Goal: Information Seeking & Learning: Learn about a topic

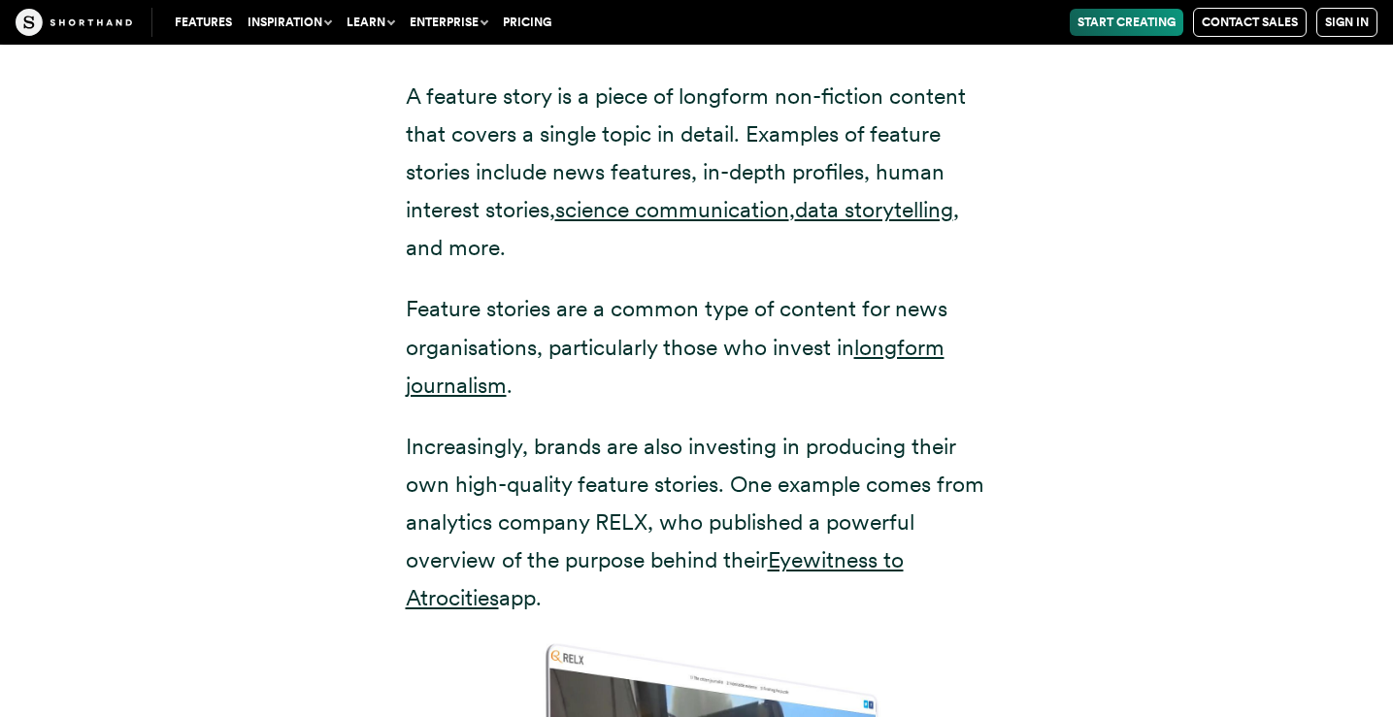
scroll to position [3793, 0]
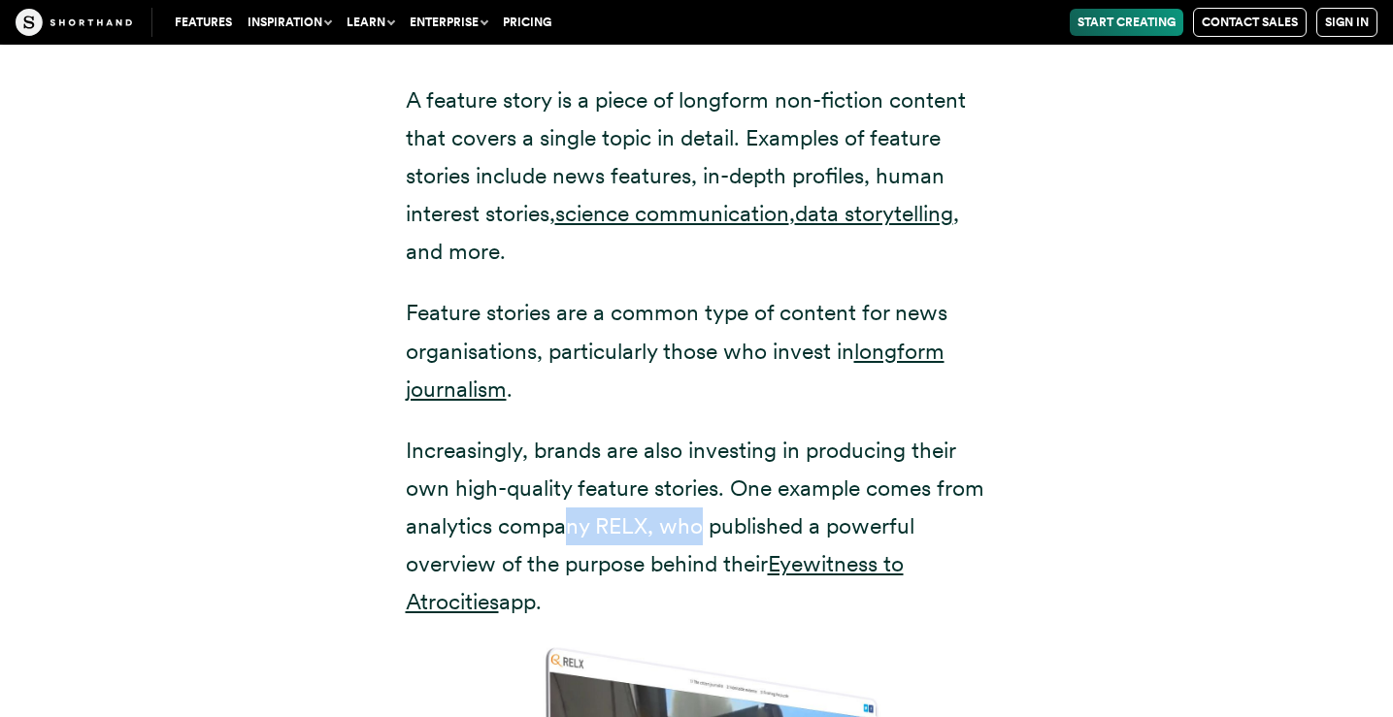
drag, startPoint x: 704, startPoint y: 477, endPoint x: 571, endPoint y: 457, distance: 134.4
click at [571, 457] on p "Increasingly, brands are also investing in producing their own high-quality fea…" at bounding box center [697, 526] width 582 height 189
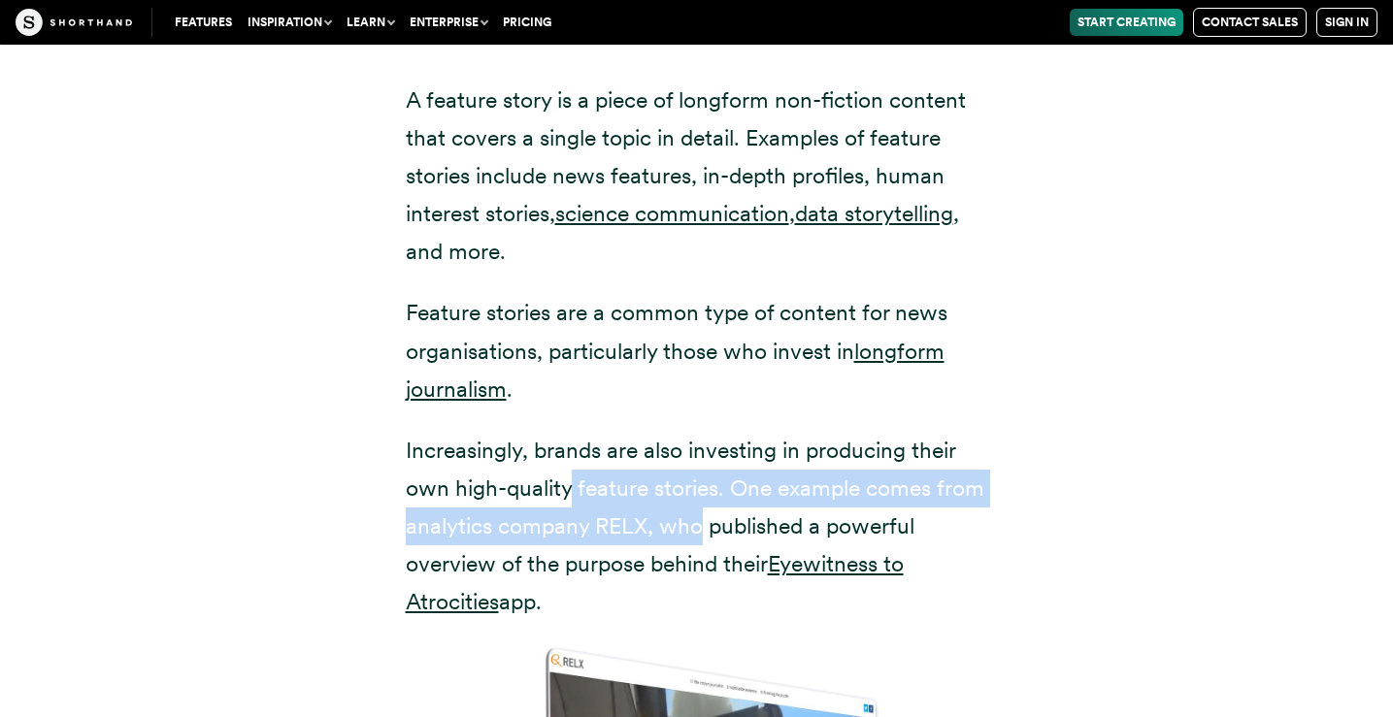
click at [571, 457] on p "Increasingly, brands are also investing in producing their own high-quality fea…" at bounding box center [697, 526] width 582 height 189
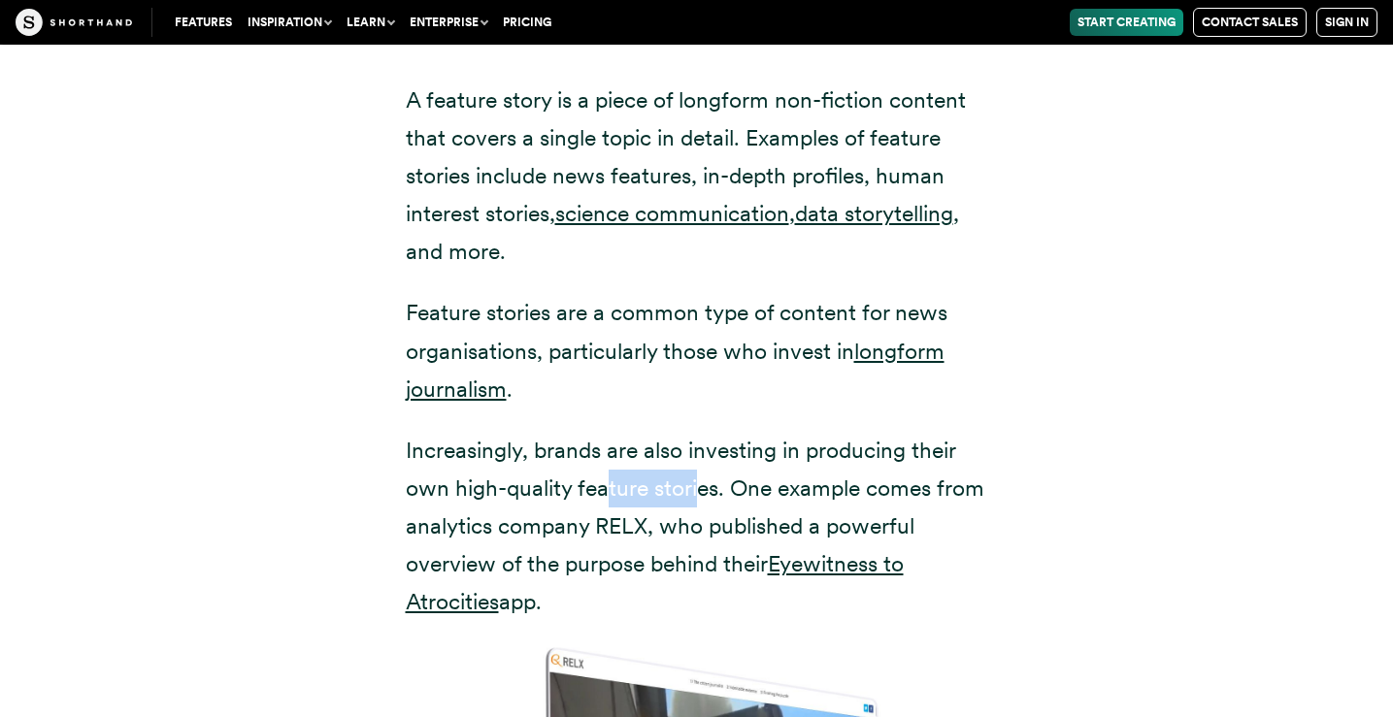
drag, startPoint x: 611, startPoint y: 457, endPoint x: 717, endPoint y: 458, distance: 106.8
click at [717, 458] on p "Increasingly, brands are also investing in producing their own high-quality fea…" at bounding box center [697, 526] width 582 height 189
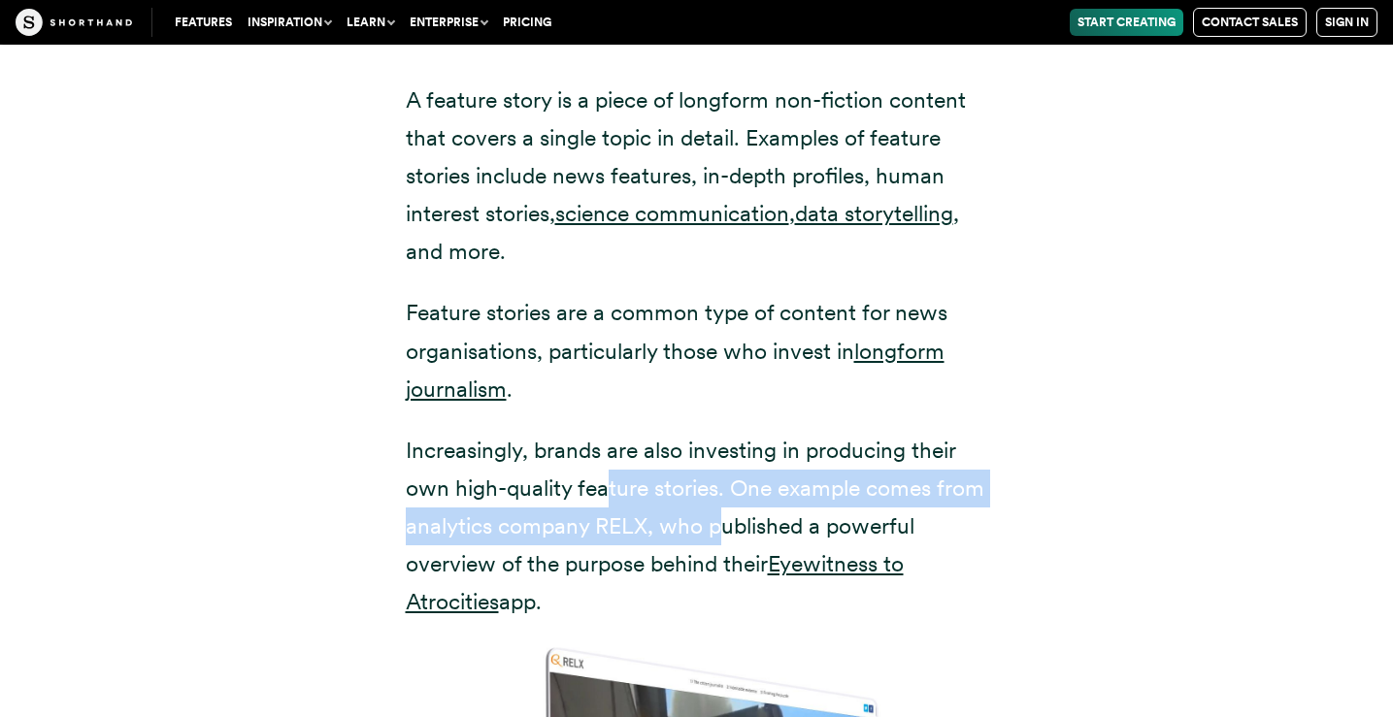
click at [717, 458] on p "Increasingly, brands are also investing in producing their own high-quality fea…" at bounding box center [697, 526] width 582 height 189
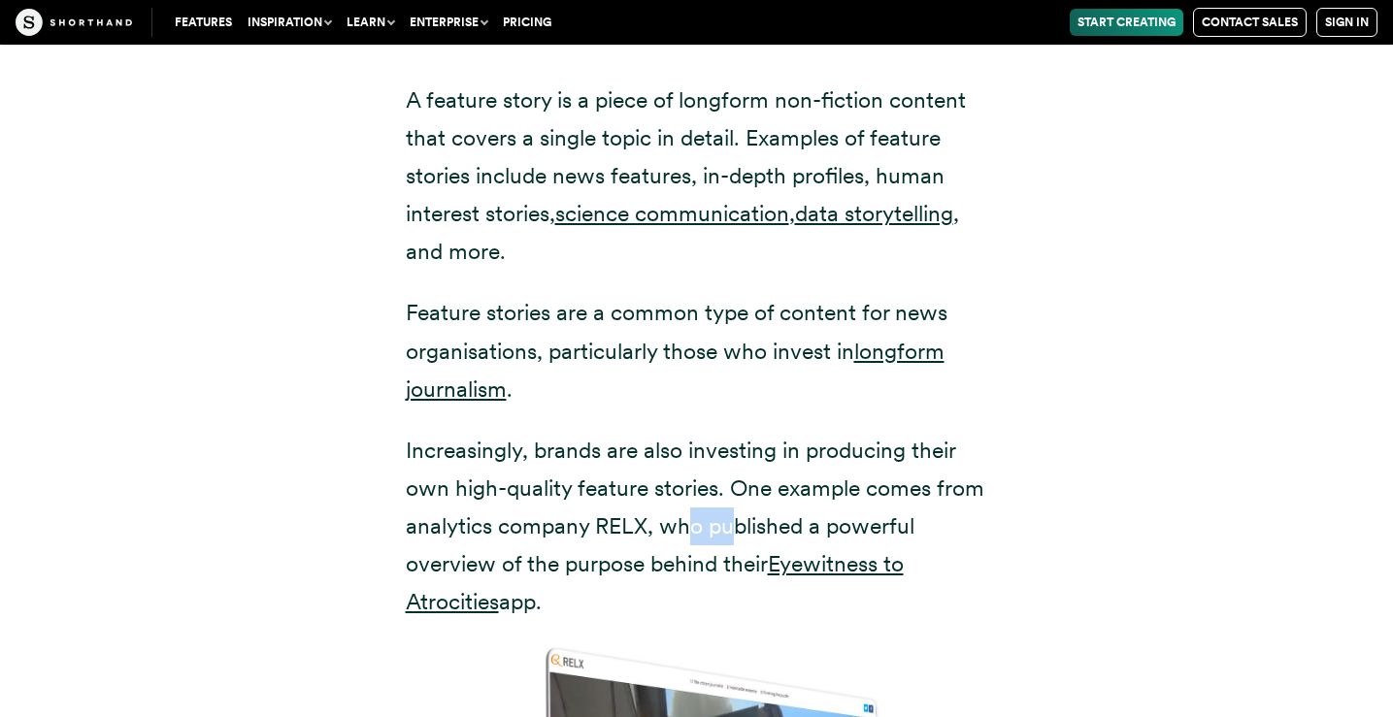
drag, startPoint x: 739, startPoint y: 458, endPoint x: 677, endPoint y: 458, distance: 62.1
click at [677, 458] on p "Increasingly, brands are also investing in producing their own high-quality fea…" at bounding box center [697, 526] width 582 height 189
drag, startPoint x: 679, startPoint y: 458, endPoint x: 787, endPoint y: 460, distance: 108.7
click at [787, 460] on p "Increasingly, brands are also investing in producing their own high-quality fea…" at bounding box center [697, 526] width 582 height 189
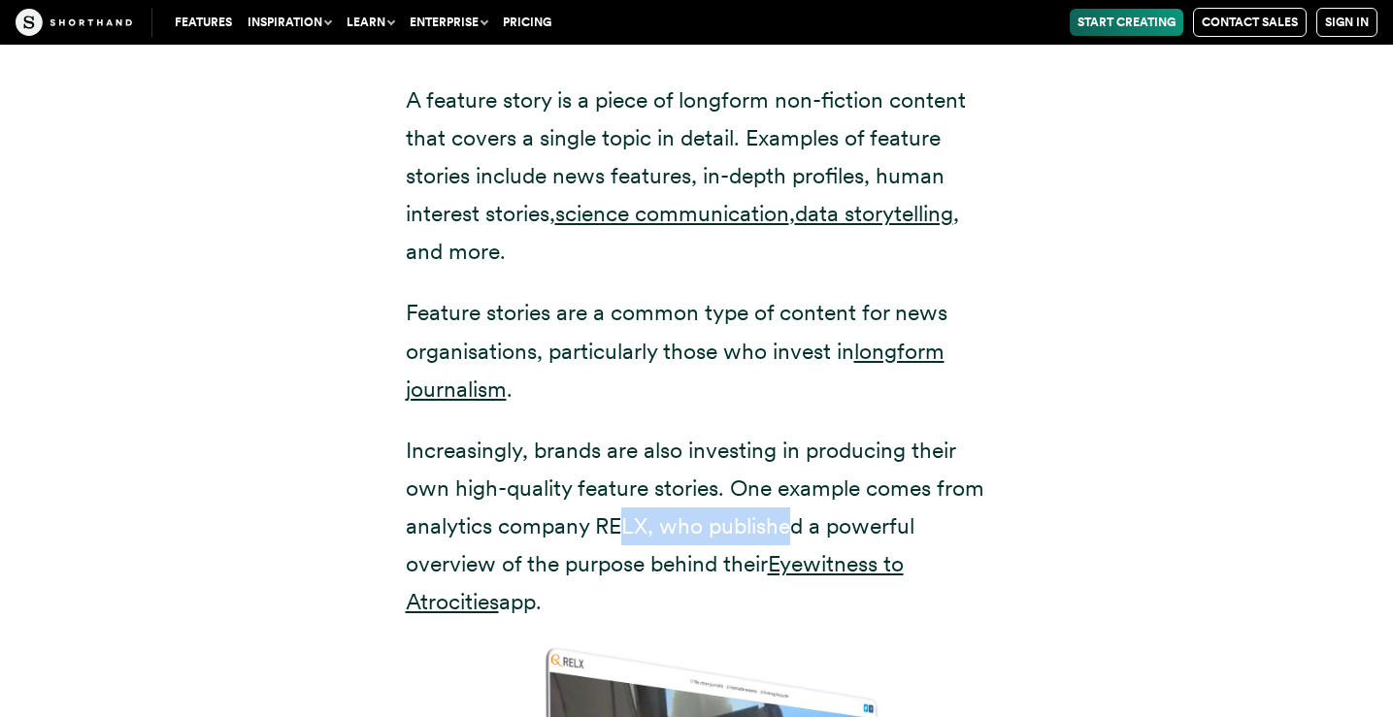
click at [787, 460] on p "Increasingly, brands are also investing in producing their own high-quality fea…" at bounding box center [697, 526] width 582 height 189
drag, startPoint x: 787, startPoint y: 460, endPoint x: 612, endPoint y: 461, distance: 175.7
click at [613, 461] on p "Increasingly, brands are also investing in producing their own high-quality fea…" at bounding box center [697, 526] width 582 height 189
click at [612, 461] on p "Increasingly, brands are also investing in producing their own high-quality fea…" at bounding box center [697, 526] width 582 height 189
drag, startPoint x: 562, startPoint y: 461, endPoint x: 766, endPoint y: 461, distance: 203.8
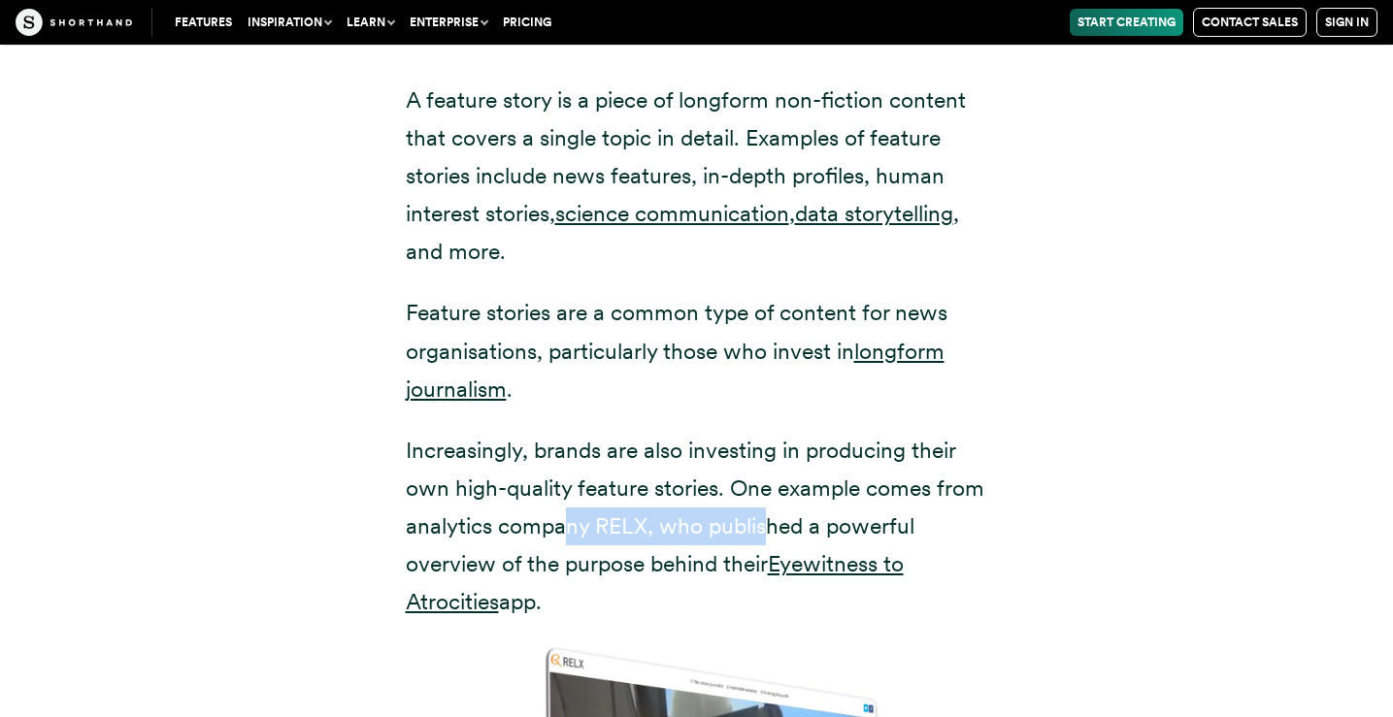
click at [766, 461] on p "Increasingly, brands are also investing in producing their own high-quality fea…" at bounding box center [697, 526] width 582 height 189
drag, startPoint x: 804, startPoint y: 463, endPoint x: 600, endPoint y: 463, distance: 203.8
click at [600, 463] on p "Increasingly, brands are also investing in producing their own high-quality fea…" at bounding box center [697, 526] width 582 height 189
click at [600, 462] on p "Increasingly, brands are also investing in producing their own high-quality fea…" at bounding box center [697, 526] width 582 height 189
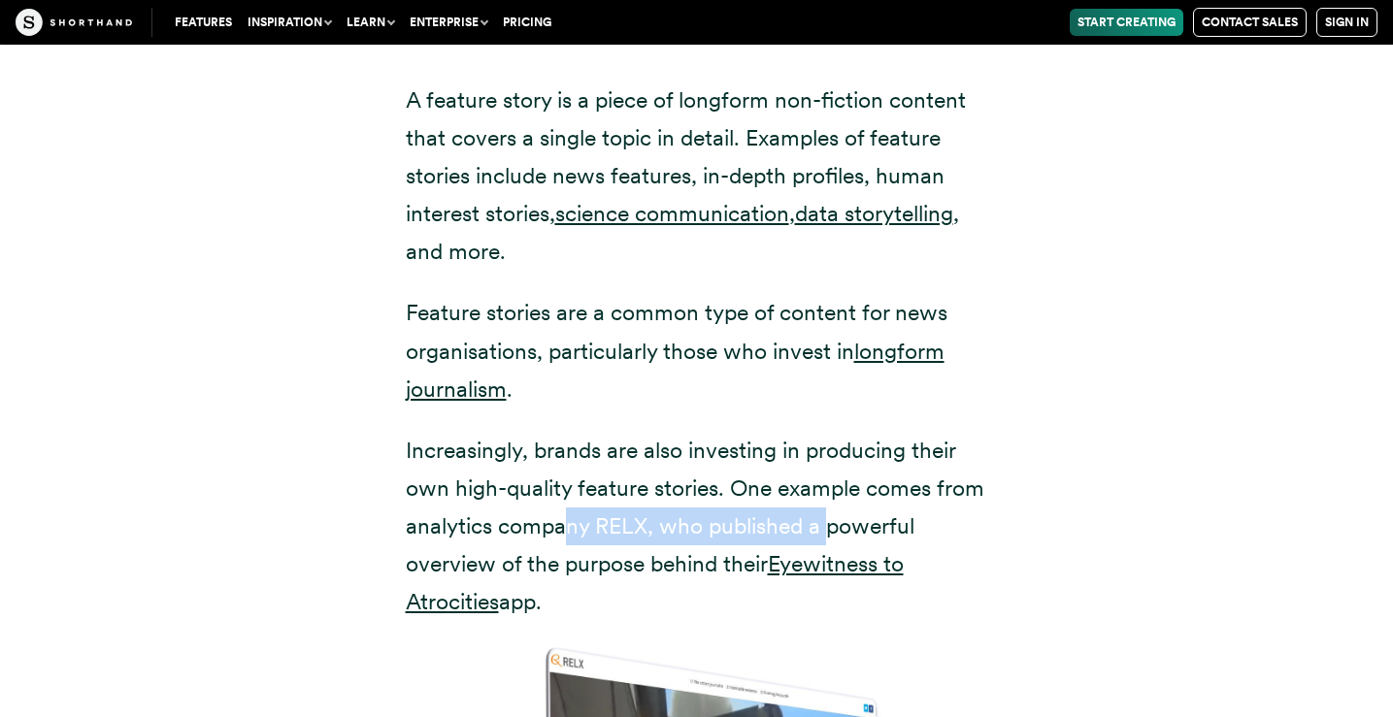
drag, startPoint x: 570, startPoint y: 483, endPoint x: 832, endPoint y: 485, distance: 262.1
click at [832, 485] on p "Increasingly, brands are also investing in producing their own high-quality fea…" at bounding box center [697, 526] width 582 height 189
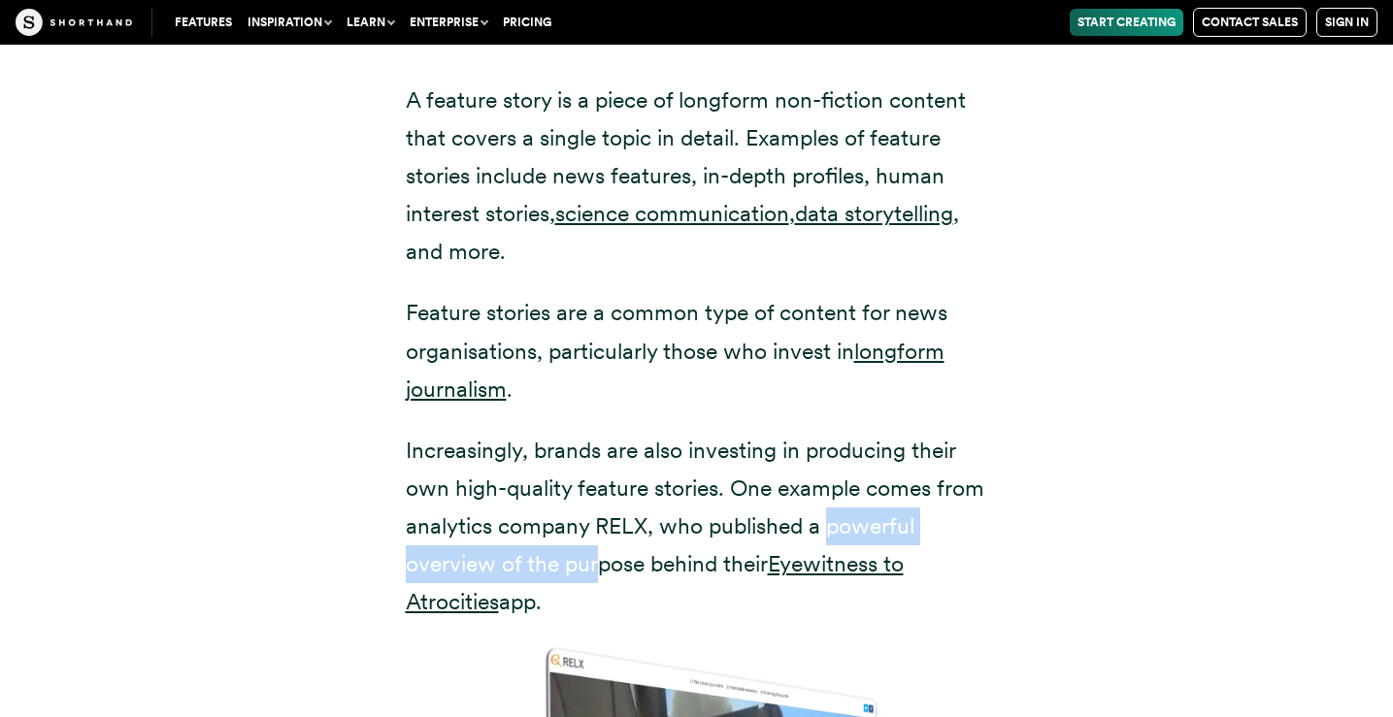
drag, startPoint x: 832, startPoint y: 478, endPoint x: 592, endPoint y: 498, distance: 240.6
click at [592, 498] on p "Increasingly, brands are also investing in producing their own high-quality fea…" at bounding box center [697, 526] width 582 height 189
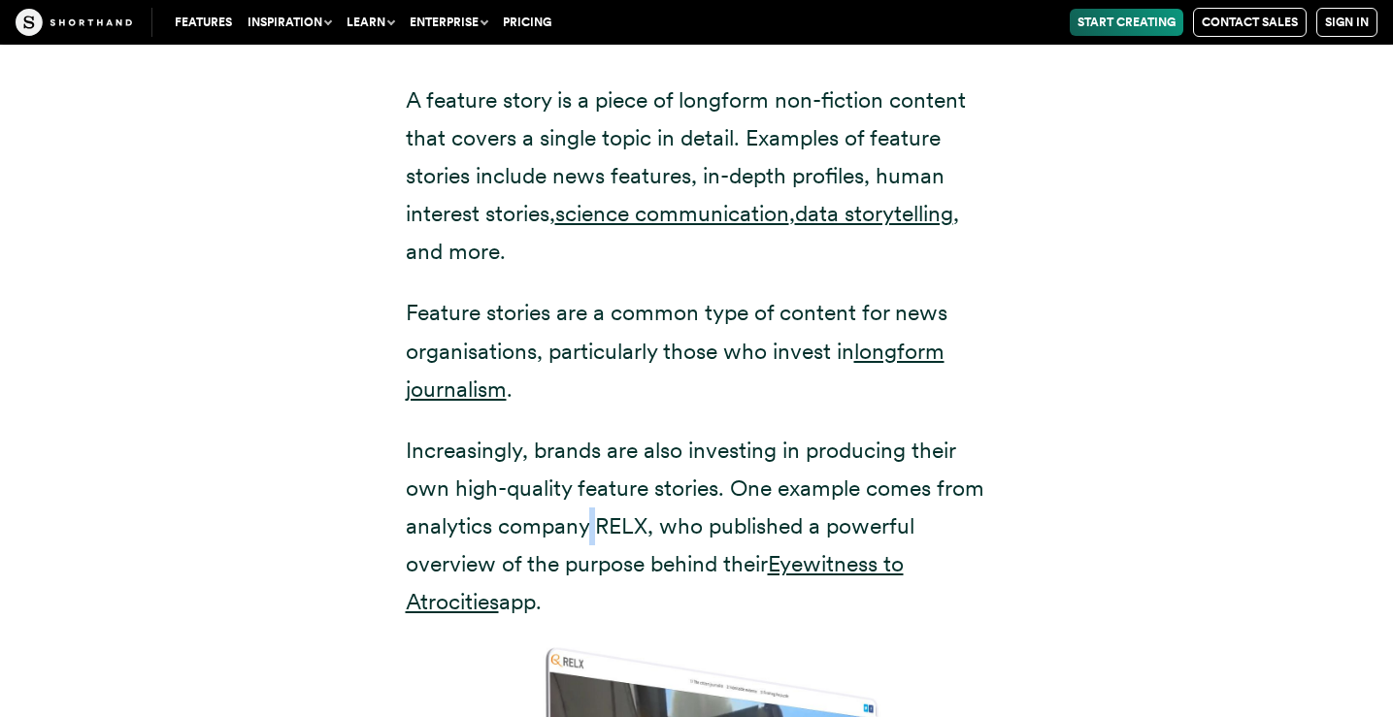
click at [591, 466] on p "Increasingly, brands are also investing in producing their own high-quality fea…" at bounding box center [697, 526] width 582 height 189
drag, startPoint x: 570, startPoint y: 474, endPoint x: 789, endPoint y: 474, distance: 219.4
click at [789, 474] on p "Increasingly, brands are also investing in producing their own high-quality fea…" at bounding box center [697, 526] width 582 height 189
drag, startPoint x: 805, startPoint y: 478, endPoint x: 564, endPoint y: 478, distance: 240.7
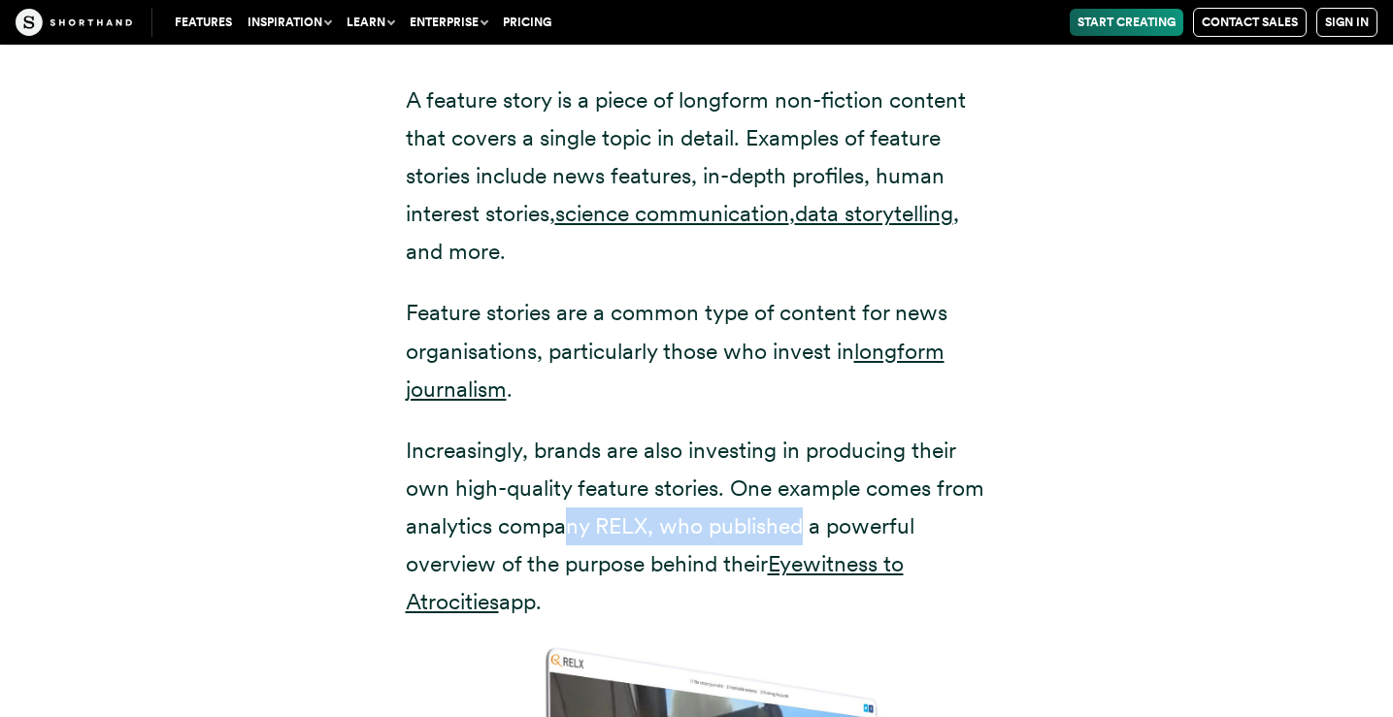
click at [564, 478] on p "Increasingly, brands are also investing in producing their own high-quality fea…" at bounding box center [697, 526] width 582 height 189
drag, startPoint x: 547, startPoint y: 478, endPoint x: 737, endPoint y: 478, distance: 189.3
click at [737, 478] on p "Increasingly, brands are also investing in producing their own high-quality fea…" at bounding box center [697, 526] width 582 height 189
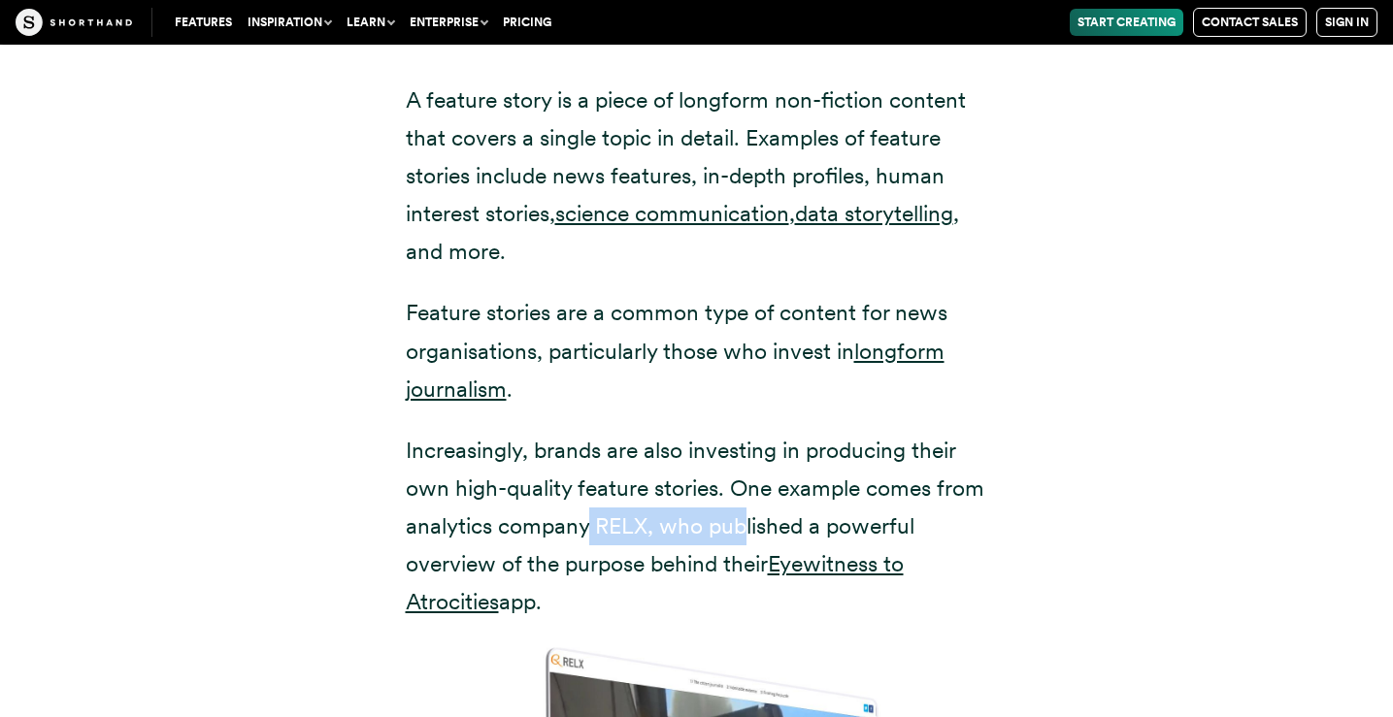
drag, startPoint x: 743, startPoint y: 487, endPoint x: 583, endPoint y: 487, distance: 159.2
click at [583, 487] on p "Increasingly, brands are also investing in producing their own high-quality fea…" at bounding box center [697, 526] width 582 height 189
drag, startPoint x: 598, startPoint y: 480, endPoint x: 642, endPoint y: 480, distance: 43.7
click at [642, 480] on p "Increasingly, brands are also investing in producing their own high-quality fea…" at bounding box center [697, 526] width 582 height 189
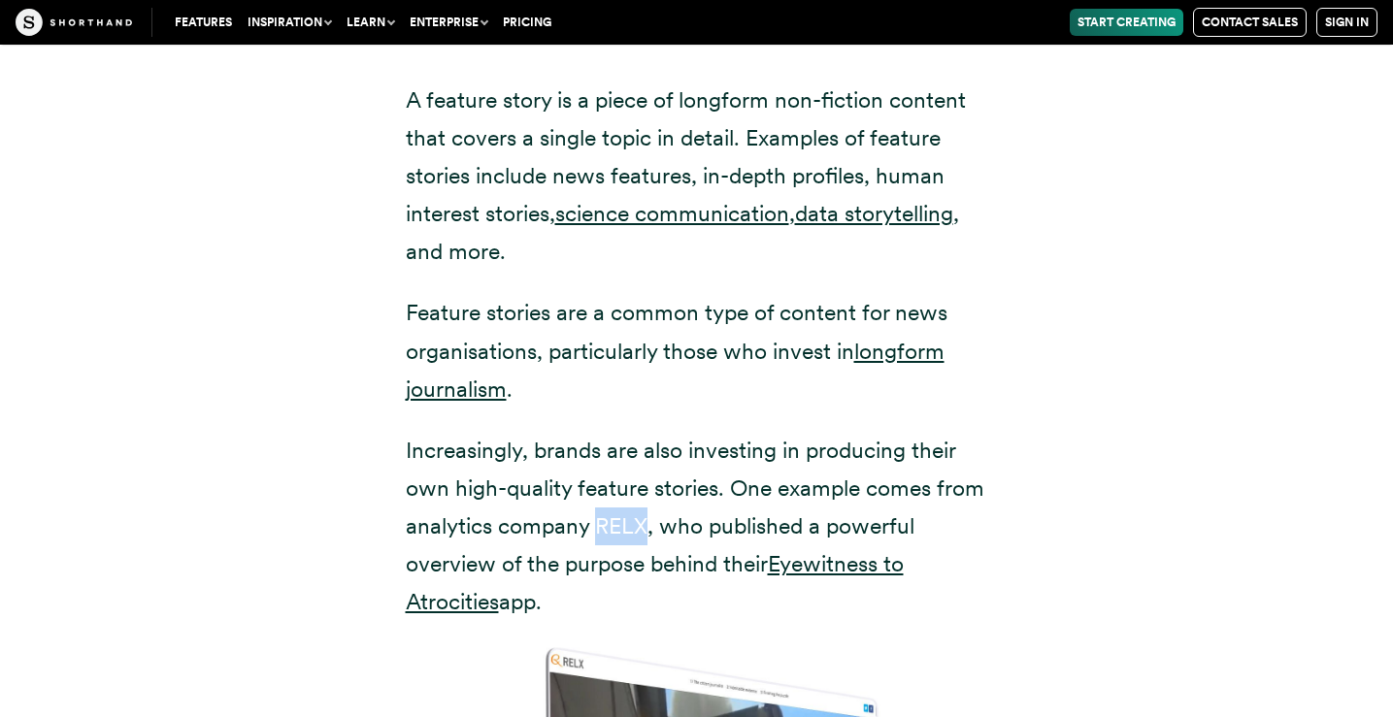
click at [642, 480] on p "Increasingly, brands are also investing in producing their own high-quality fea…" at bounding box center [697, 526] width 582 height 189
drag, startPoint x: 664, startPoint y: 485, endPoint x: 698, endPoint y: 484, distance: 34.0
click at [698, 484] on p "Increasingly, brands are also investing in producing their own high-quality fea…" at bounding box center [697, 526] width 582 height 189
drag, startPoint x: 706, startPoint y: 485, endPoint x: 798, endPoint y: 485, distance: 92.2
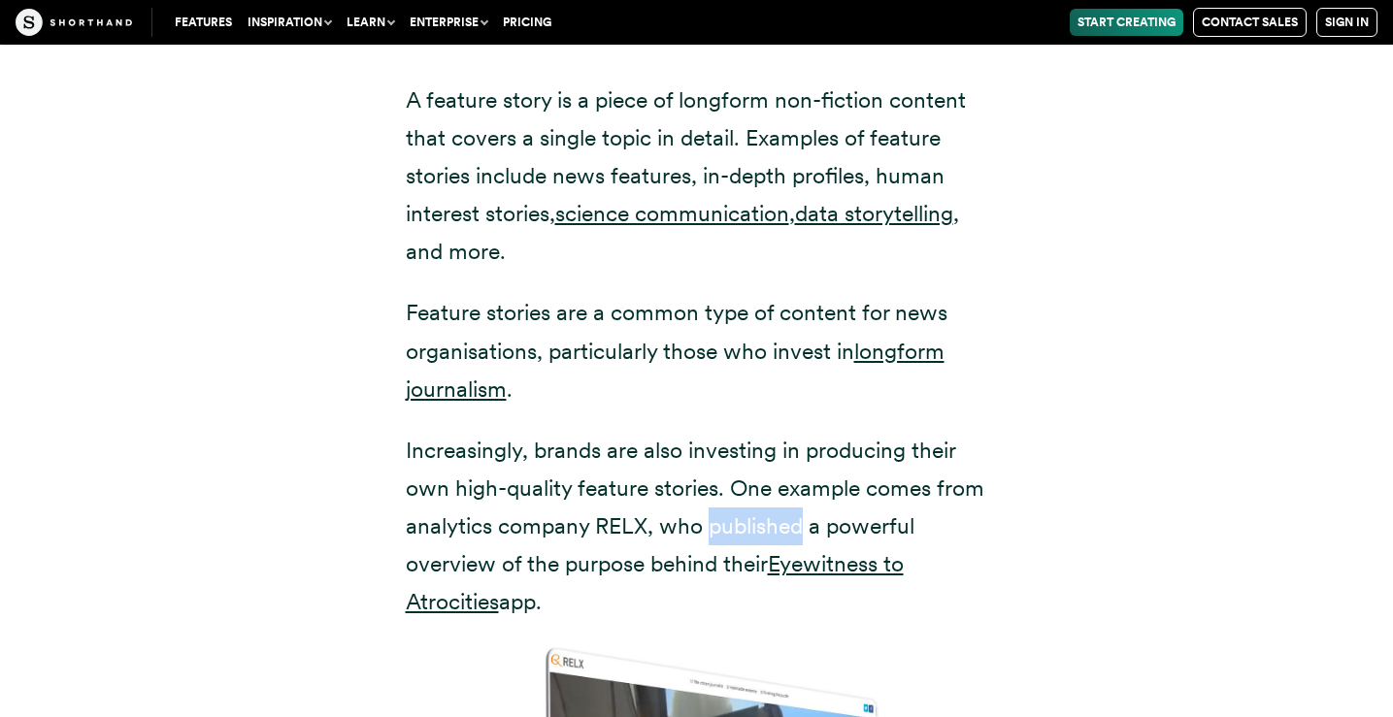
click at [798, 485] on p "Increasingly, brands are also investing in producing their own high-quality fea…" at bounding box center [697, 526] width 582 height 189
drag, startPoint x: 830, startPoint y: 485, endPoint x: 910, endPoint y: 486, distance: 79.6
click at [910, 486] on p "Increasingly, brands are also investing in producing their own high-quality fea…" at bounding box center [697, 526] width 582 height 189
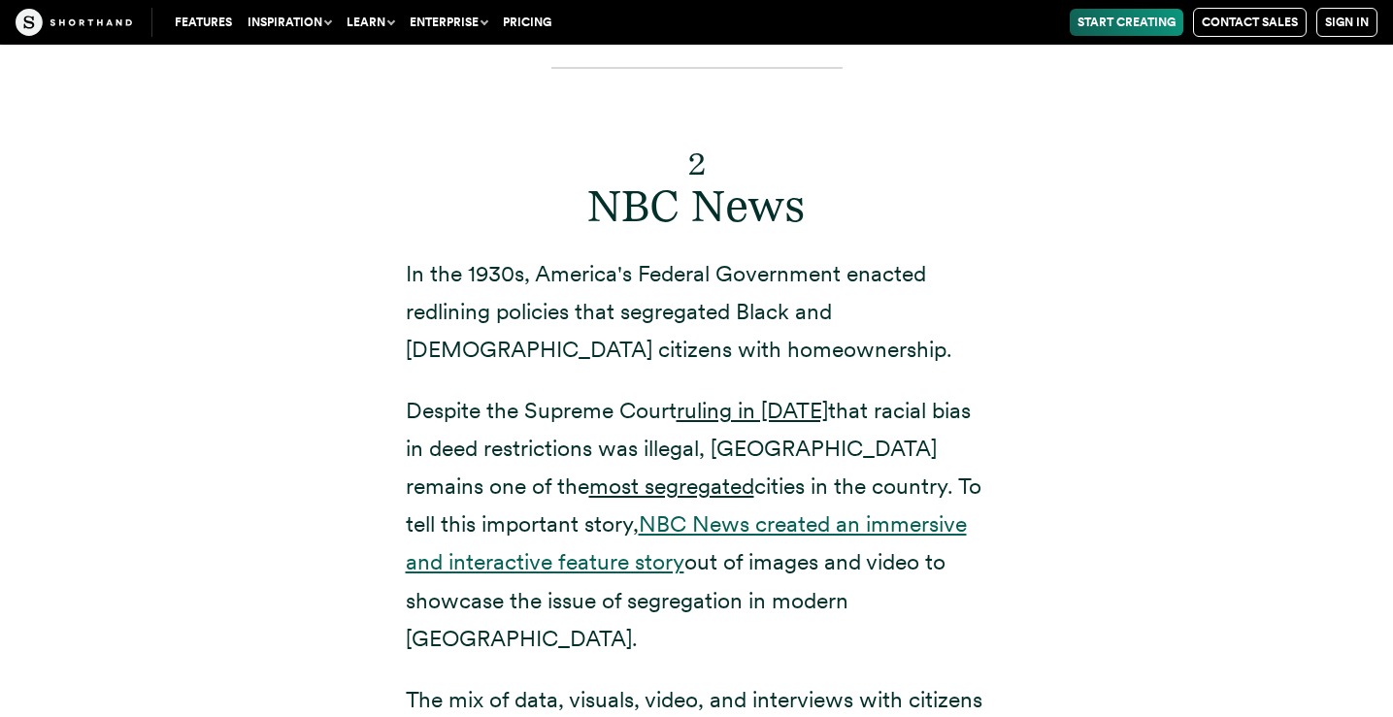
scroll to position [8567, 0]
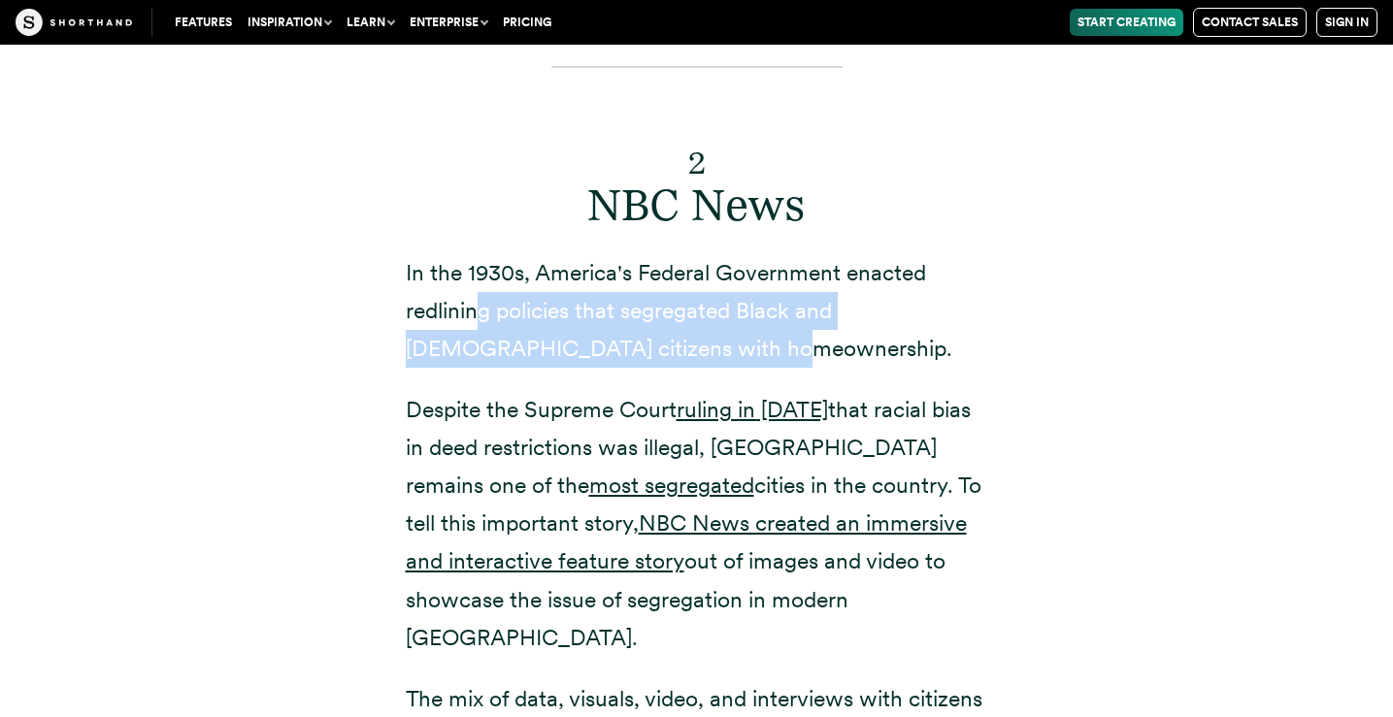
drag, startPoint x: 624, startPoint y: 264, endPoint x: 476, endPoint y: 229, distance: 152.6
click at [476, 254] on p "In the 1930s, America's Federal Government enacted redlining policies that segr…" at bounding box center [697, 311] width 582 height 114
